Goal: Find specific page/section: Find specific page/section

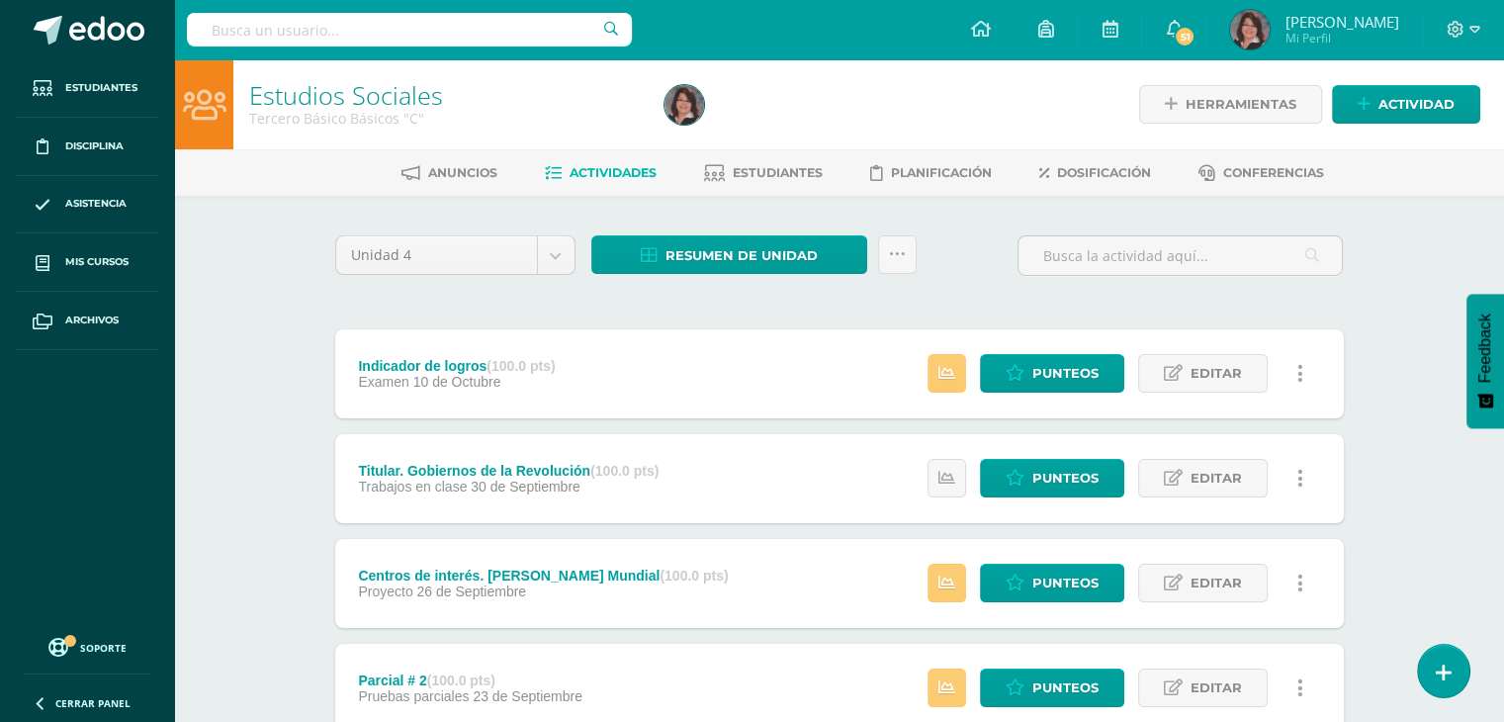
click at [763, 172] on span "Estudiantes" at bounding box center [778, 172] width 90 height 15
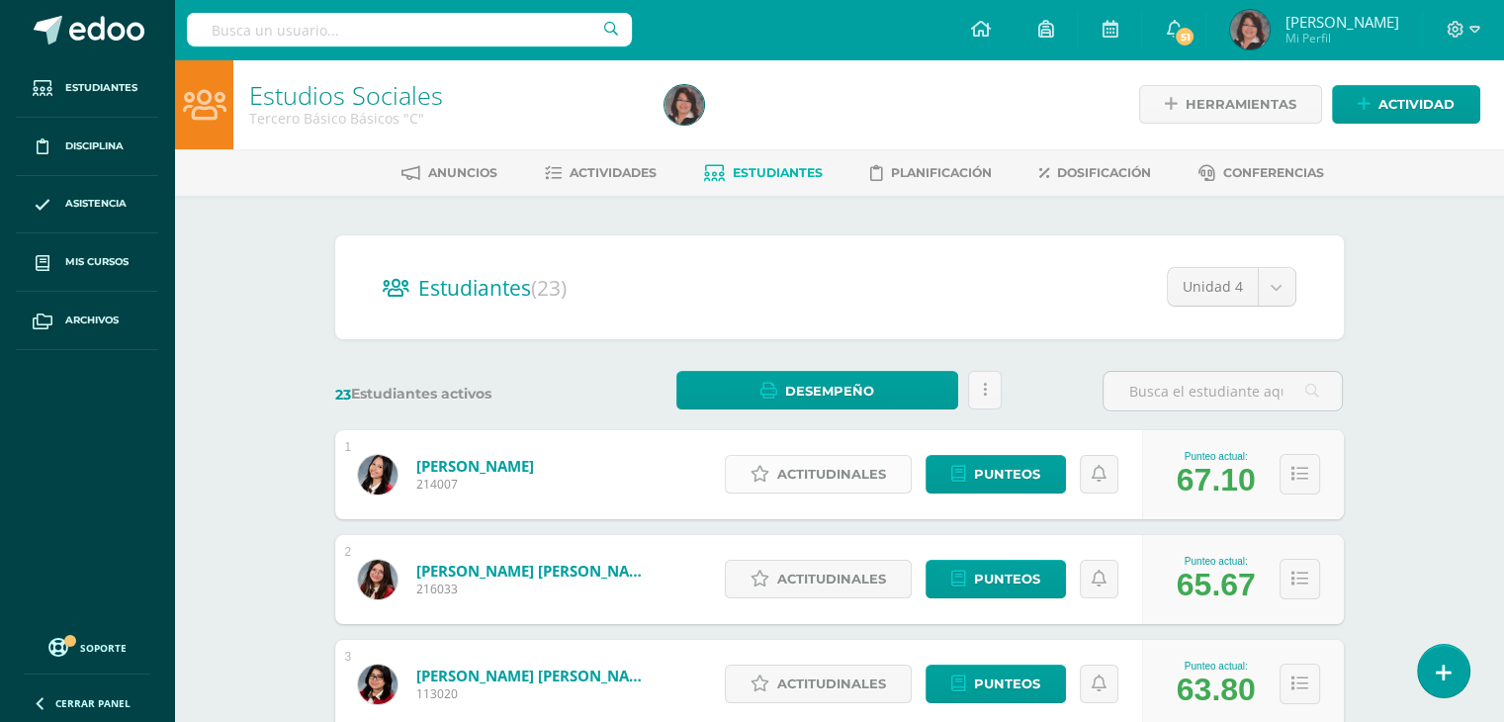
click at [827, 477] on span "Actitudinales" at bounding box center [831, 474] width 109 height 37
